Goal: Task Accomplishment & Management: Manage account settings

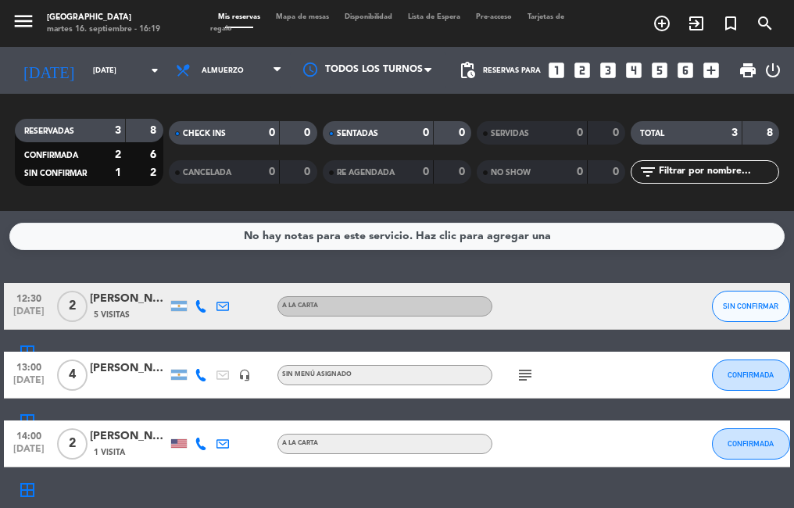
click at [107, 298] on div "[PERSON_NAME]" at bounding box center [129, 299] width 78 height 18
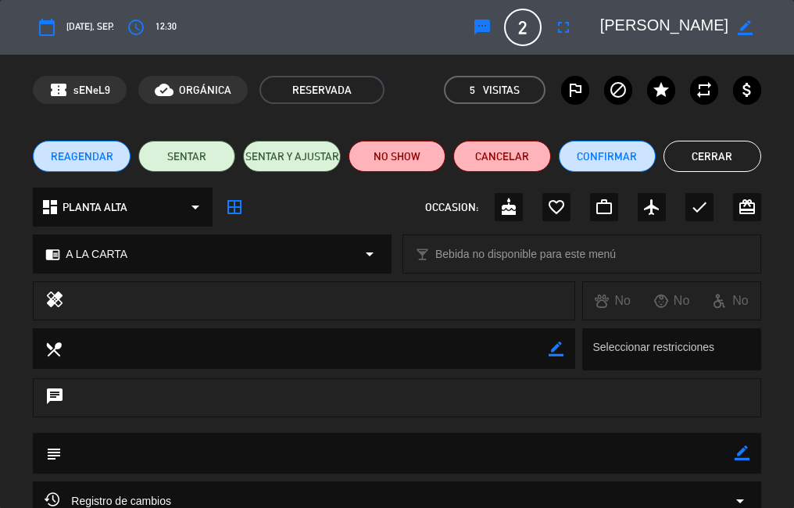
click at [712, 139] on div "REAGENDAR SENTAR SENTAR Y AJUSTAR NO SHOW Cancelar Confirmar Cerrar" at bounding box center [397, 156] width 794 height 63
click at [713, 148] on button "Cerrar" at bounding box center [711, 156] width 97 height 31
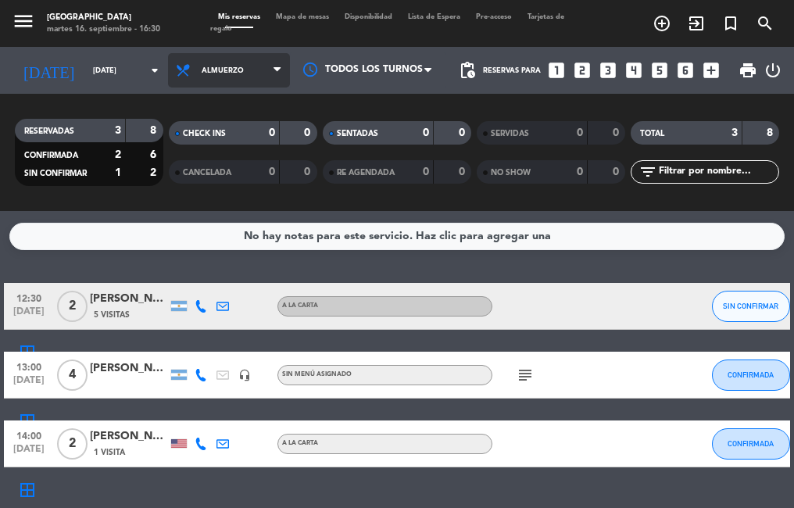
click at [202, 72] on span "Almuerzo" at bounding box center [223, 70] width 42 height 9
click at [206, 166] on div "menu [PERSON_NAME] [DATE] 16. septiembre - 16:30 Mis reservas Mapa de mesas Dis…" at bounding box center [397, 105] width 794 height 211
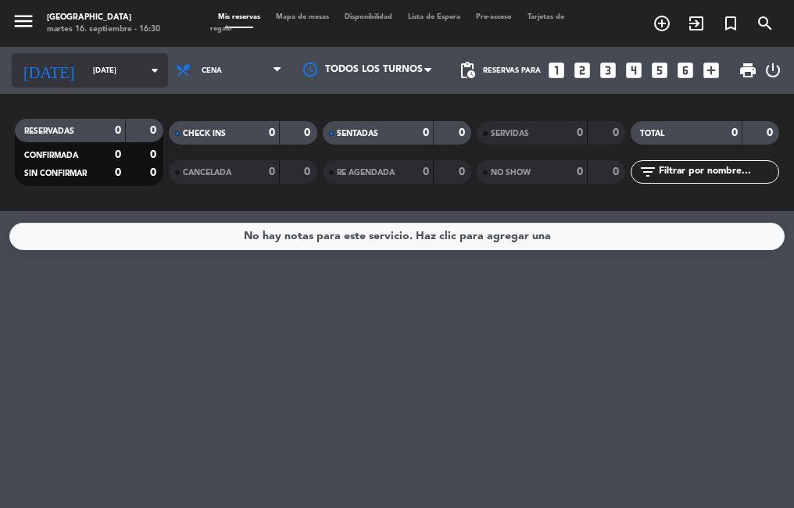
click at [127, 66] on input "[DATE]" at bounding box center [136, 71] width 102 height 24
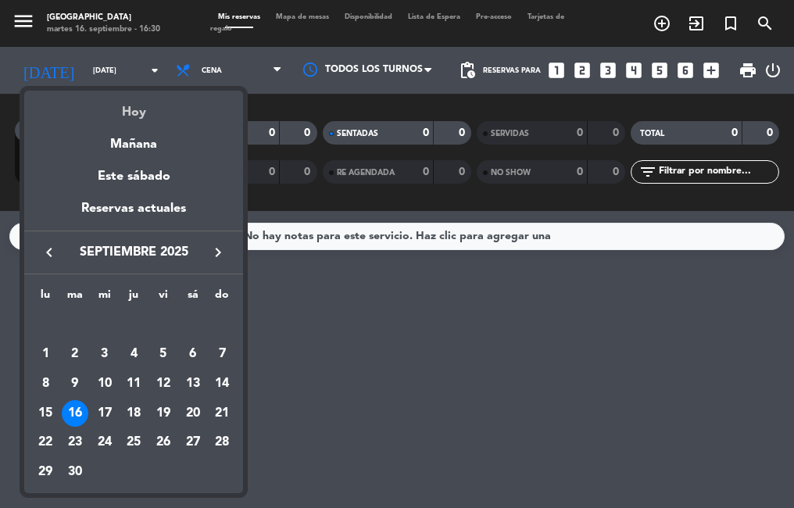
click at [133, 111] on div "Hoy" at bounding box center [133, 107] width 219 height 32
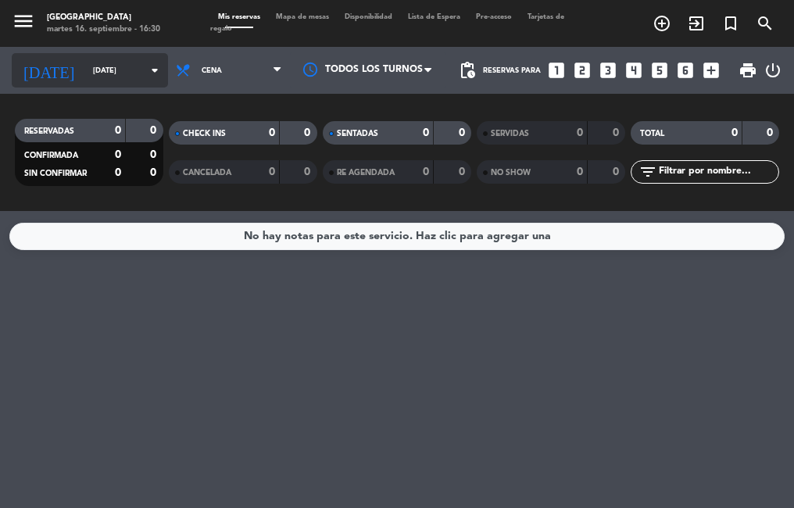
click at [145, 66] on icon "arrow_drop_down" at bounding box center [154, 70] width 19 height 19
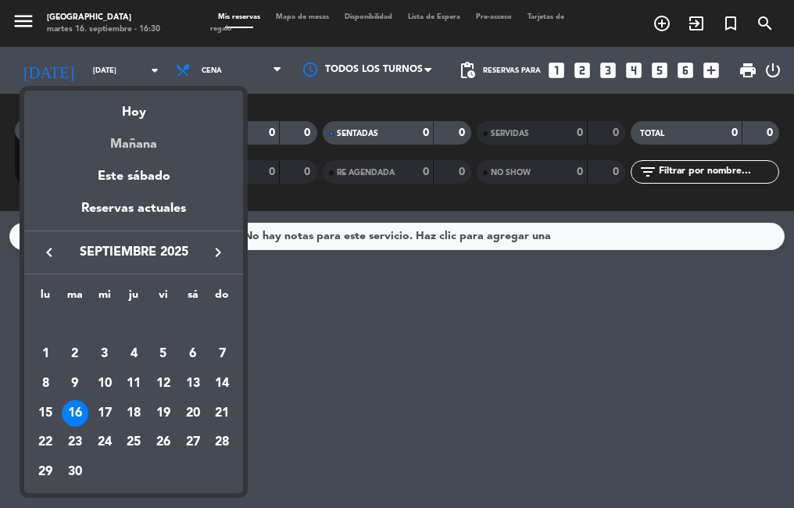
click at [141, 132] on div "Mañana" at bounding box center [133, 139] width 219 height 32
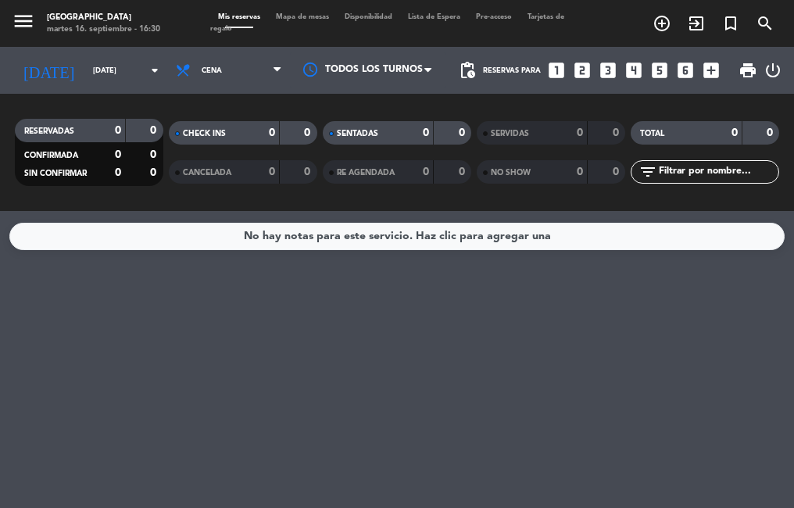
type input "[DATE]"
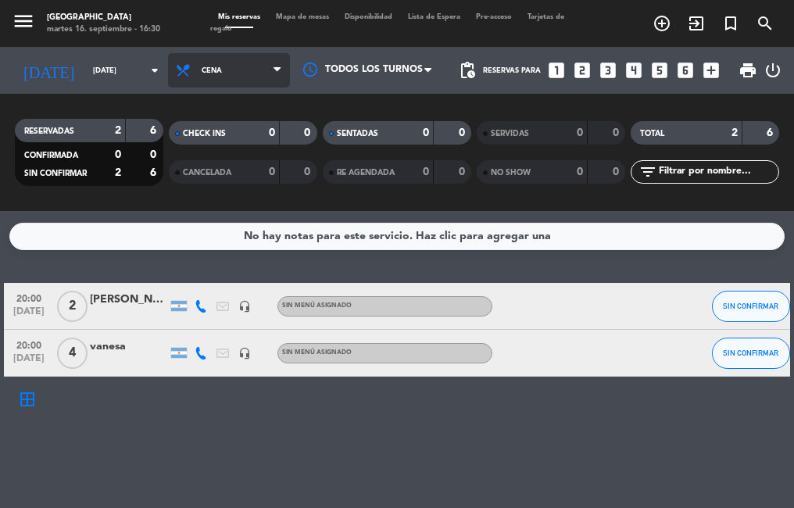
click at [228, 58] on span "Cena" at bounding box center [229, 70] width 122 height 34
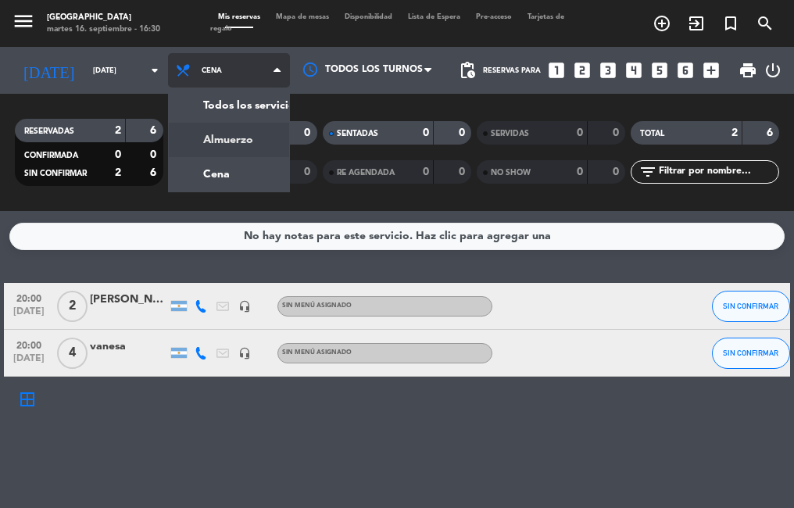
click at [210, 131] on div "menu [PERSON_NAME] [DATE] 16. septiembre - 16:30 Mis reservas Mapa de mesas Dis…" at bounding box center [397, 105] width 794 height 211
